Goal: Task Accomplishment & Management: Use online tool/utility

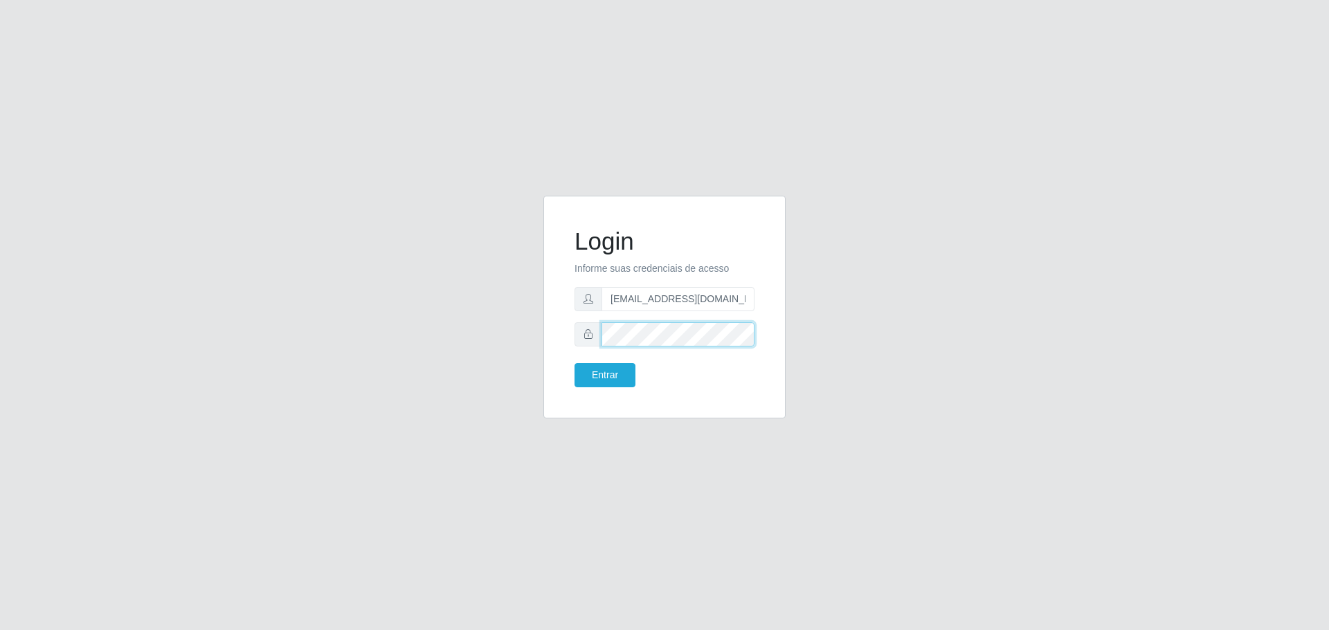
click at [542, 373] on div "Login Informe suas credenciais de acesso [EMAIL_ADDRESS][DOMAIN_NAME] Entrar" at bounding box center [664, 315] width 263 height 239
click at [603, 367] on button "Entrar" at bounding box center [604, 375] width 61 height 24
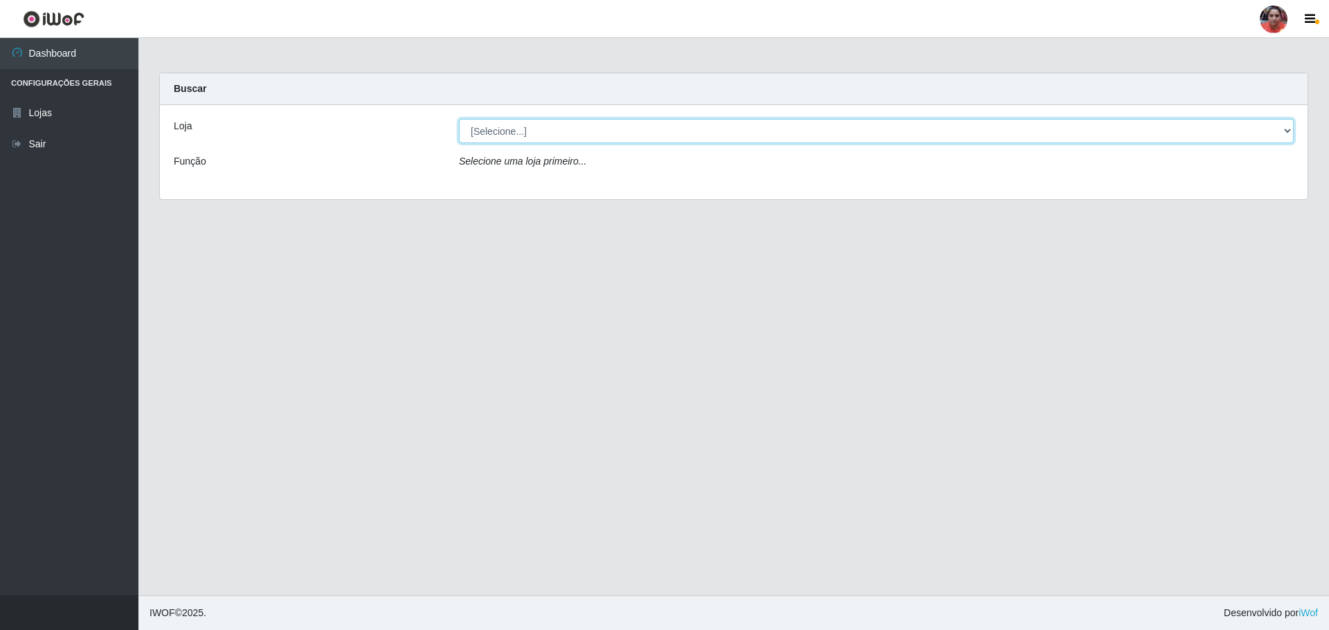
click at [933, 138] on select "[Selecione...] Mar Vermelho - Loja 05" at bounding box center [876, 131] width 834 height 24
select select "252"
click at [459, 119] on select "[Selecione...] Mar Vermelho - Loja 05" at bounding box center [876, 131] width 834 height 24
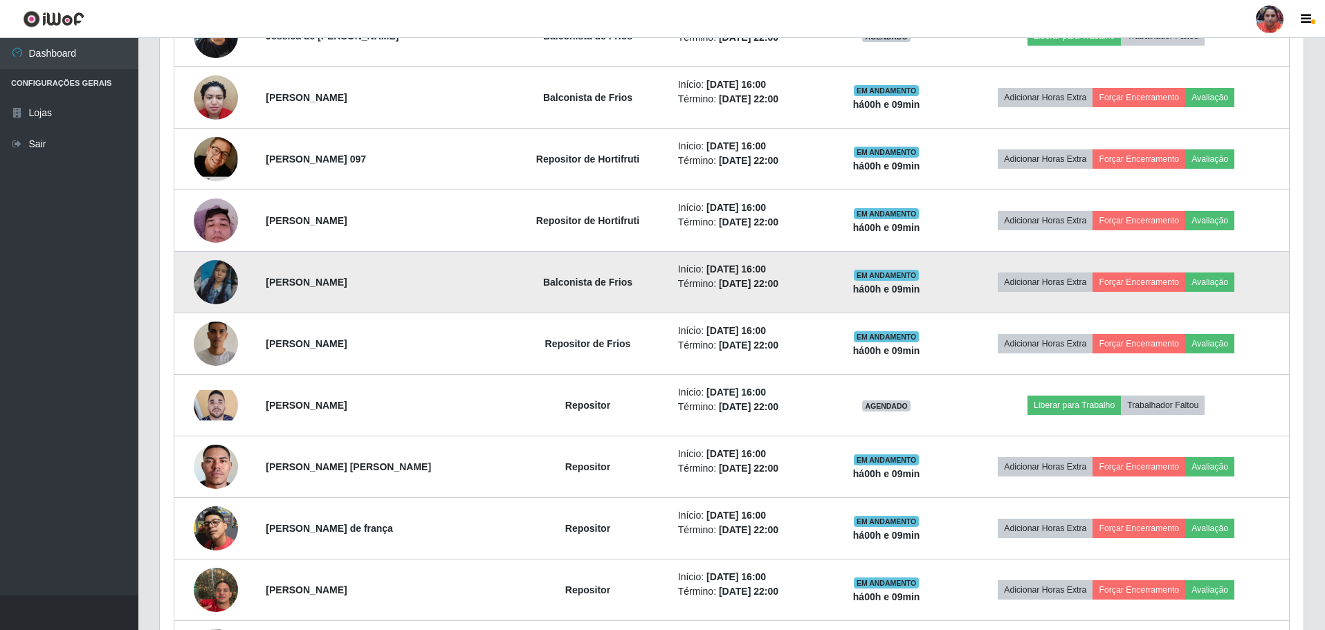
scroll to position [761, 0]
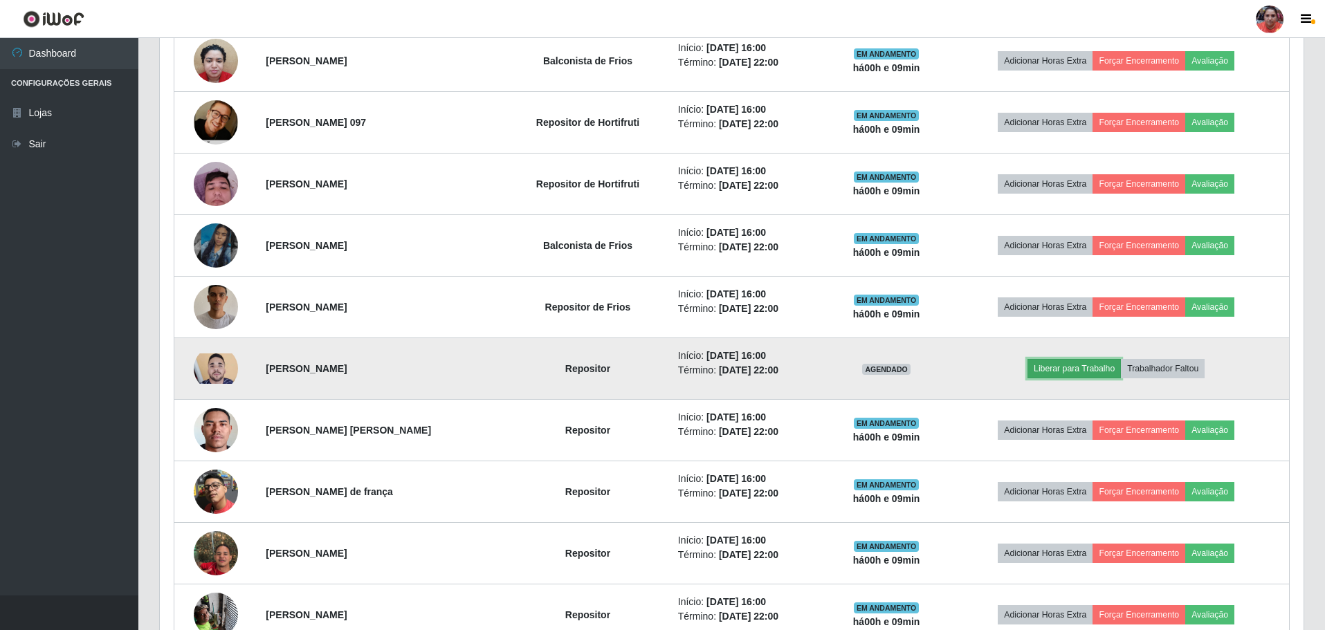
click at [1090, 367] on button "Liberar para Trabalho" at bounding box center [1074, 368] width 93 height 19
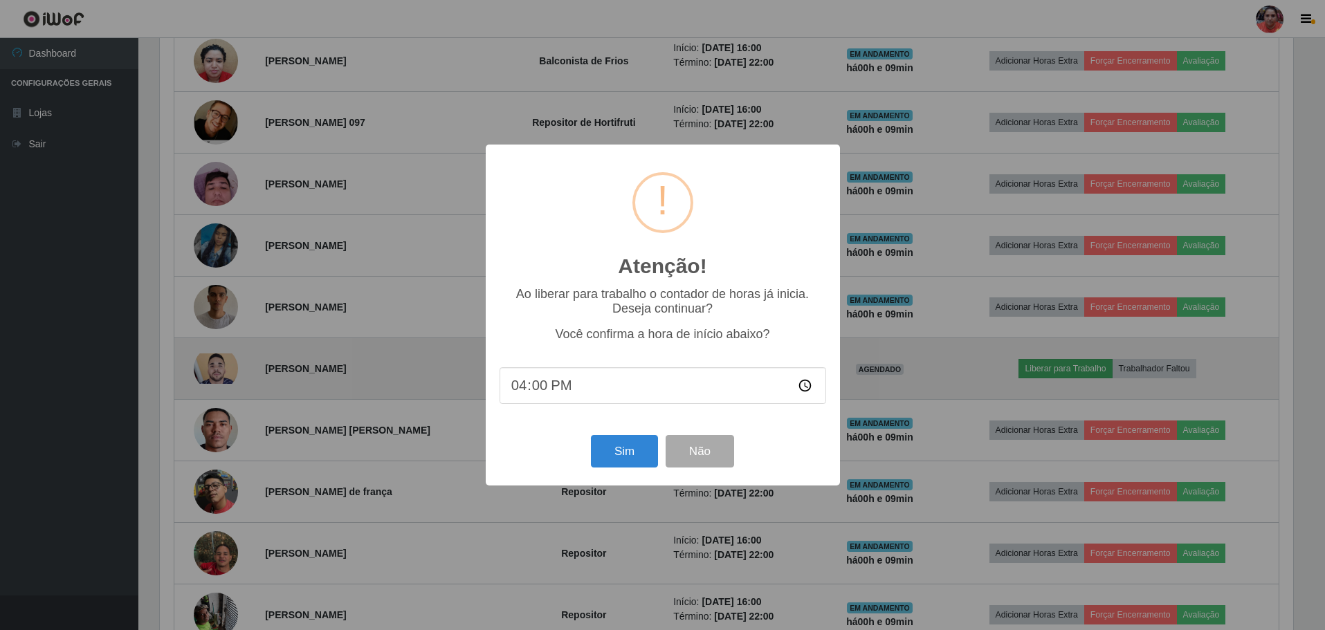
scroll to position [287, 1137]
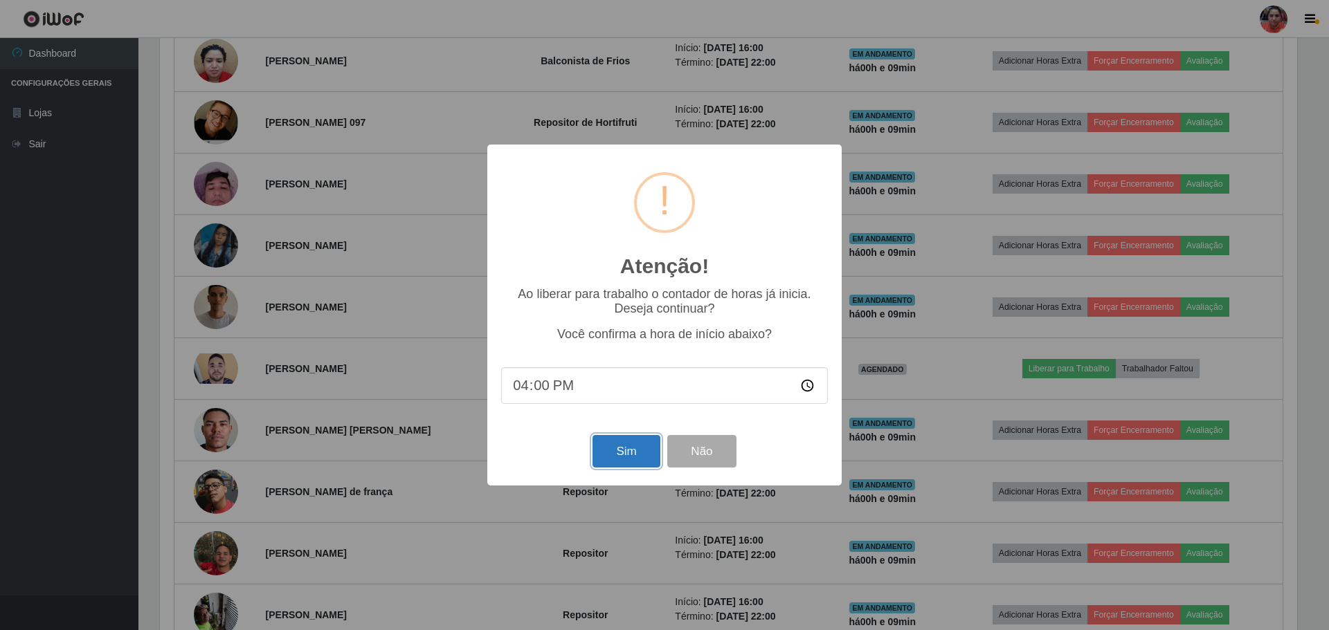
click at [634, 452] on button "Sim" at bounding box center [625, 451] width 67 height 33
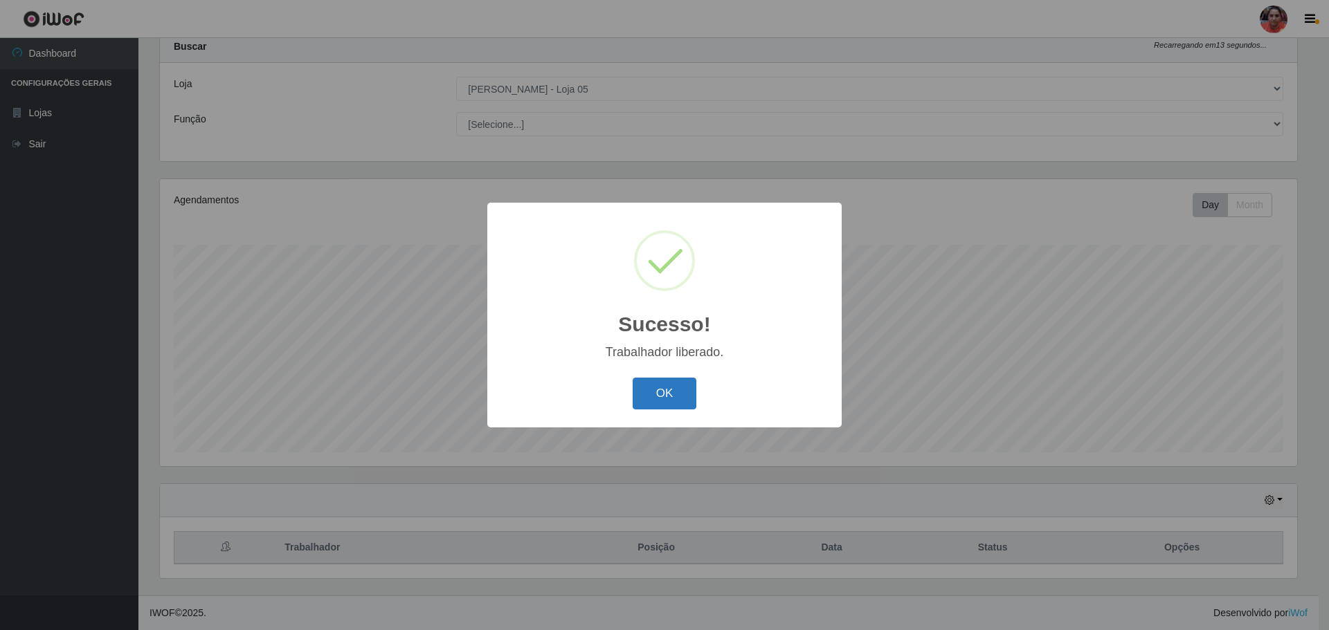
click at [684, 395] on button "OK" at bounding box center [664, 394] width 64 height 33
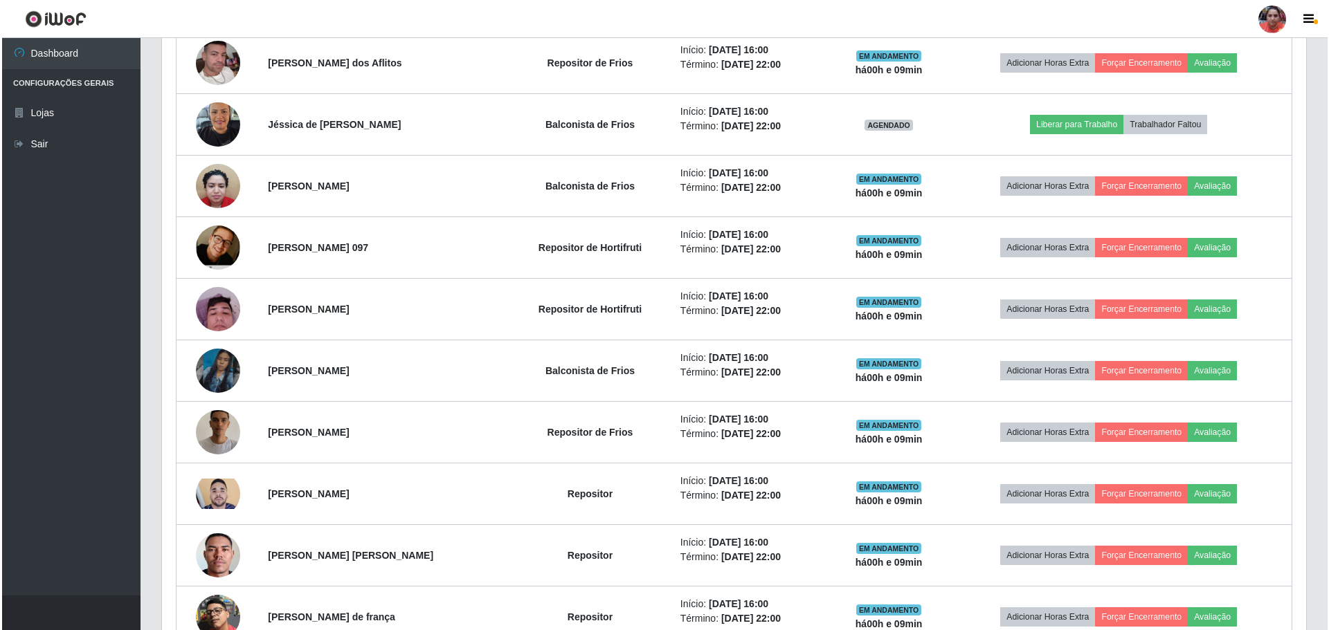
scroll to position [428, 0]
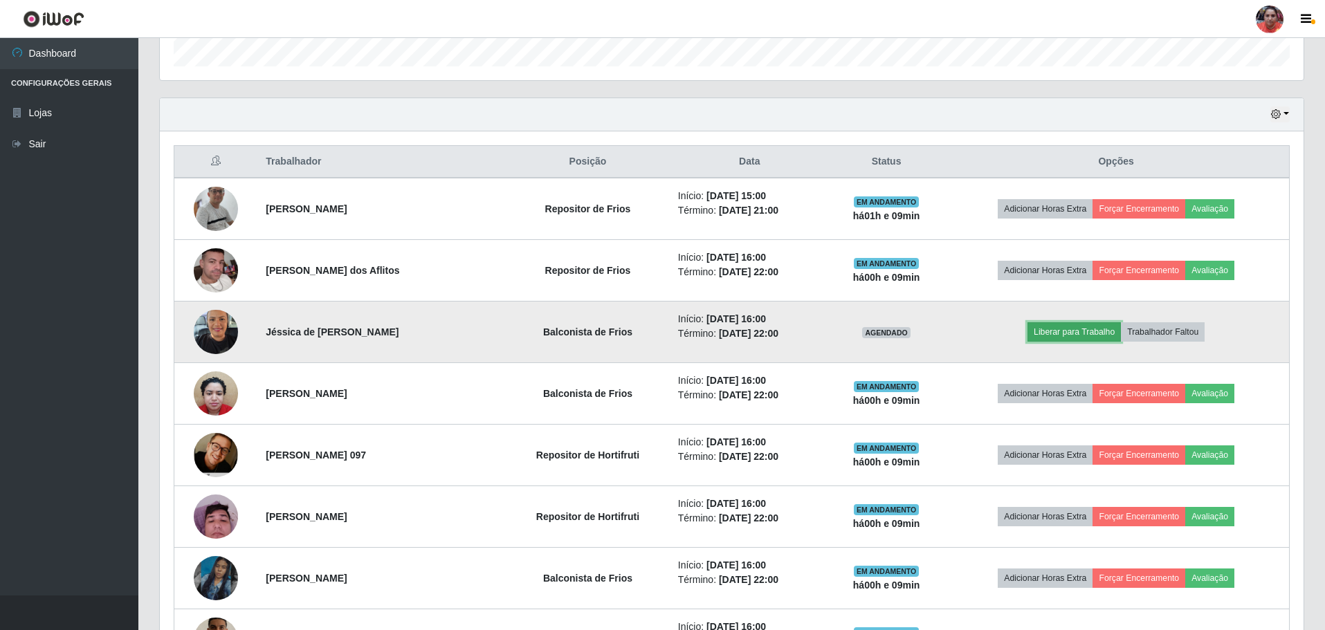
click at [1089, 329] on button "Liberar para Trabalho" at bounding box center [1074, 331] width 93 height 19
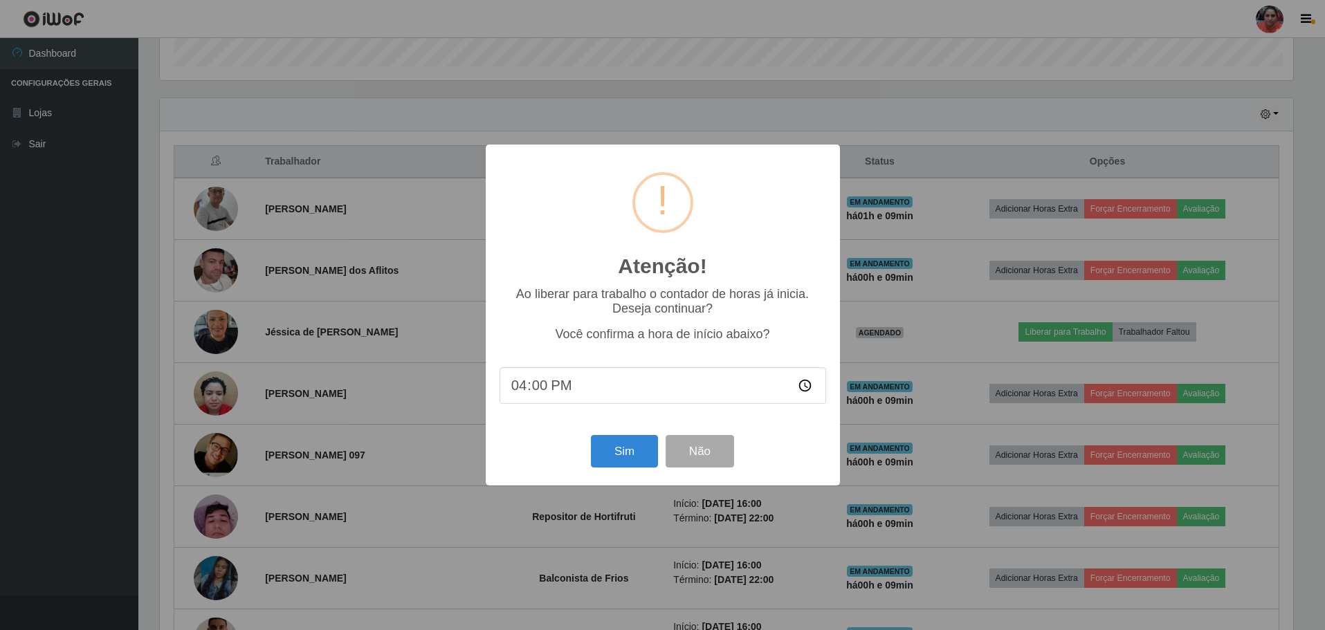
scroll to position [287, 1137]
click at [545, 389] on input "16:00" at bounding box center [664, 385] width 327 height 37
type input "16:09"
click at [641, 459] on button "Sim" at bounding box center [625, 451] width 67 height 33
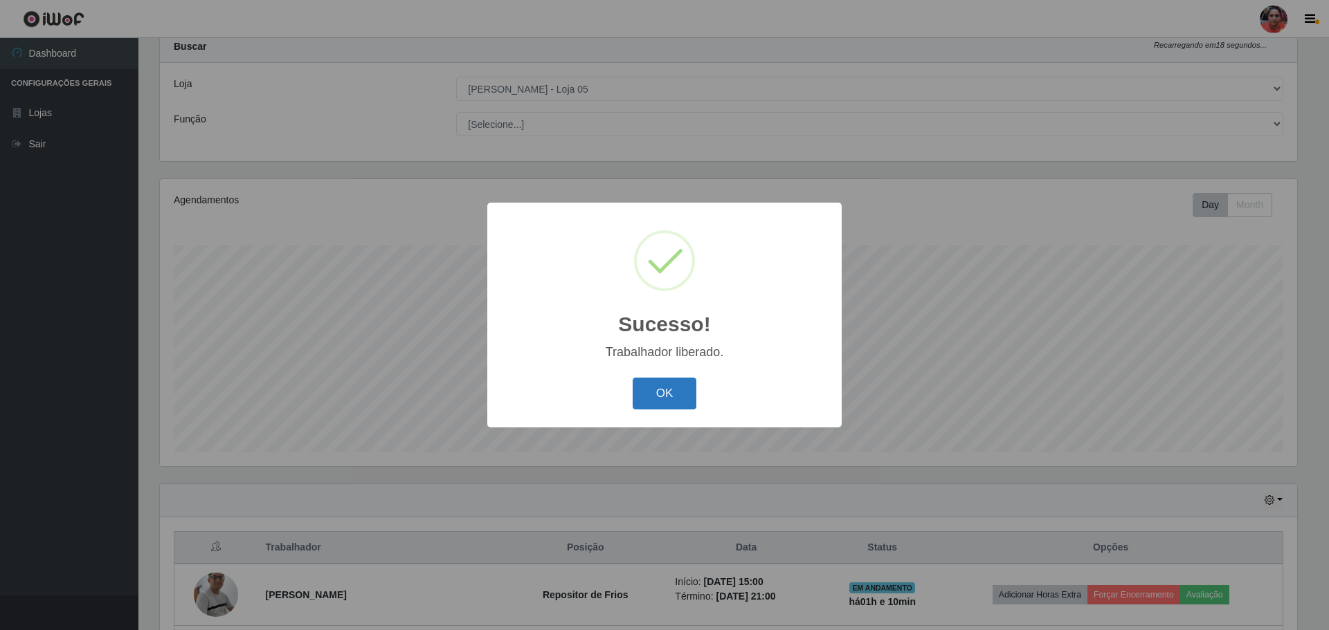
click at [654, 390] on button "OK" at bounding box center [664, 394] width 64 height 33
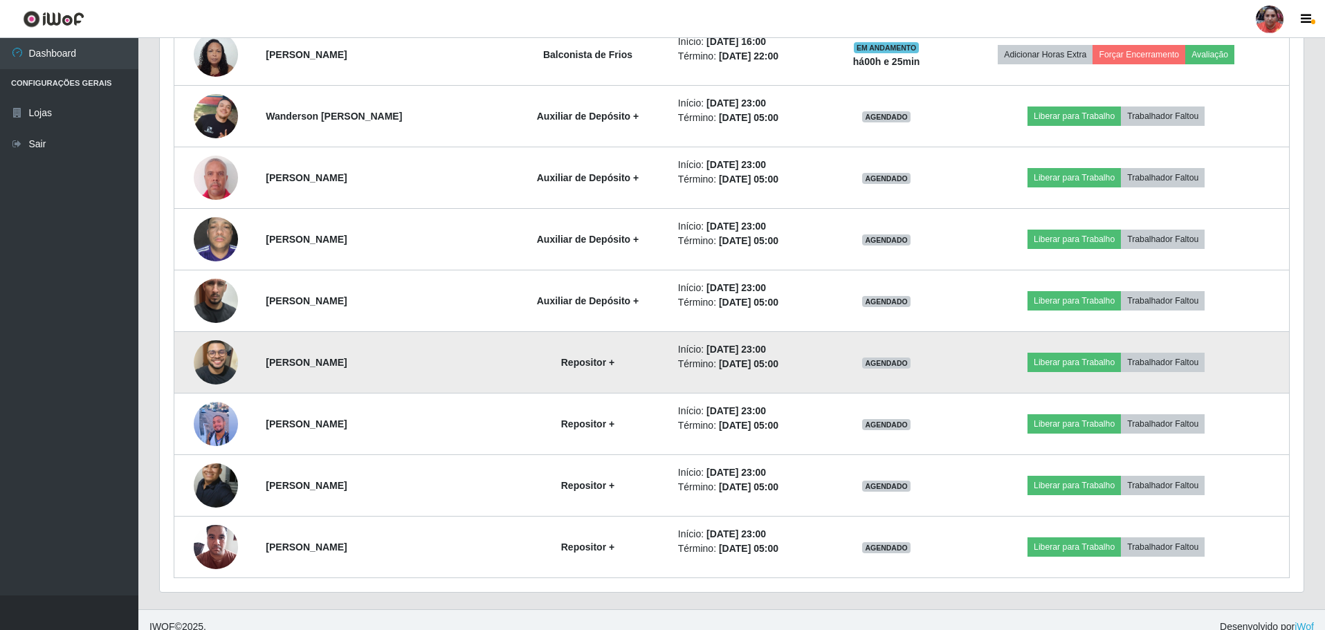
scroll to position [1397, 0]
